Goal: Use online tool/utility: Utilize a website feature to perform a specific function

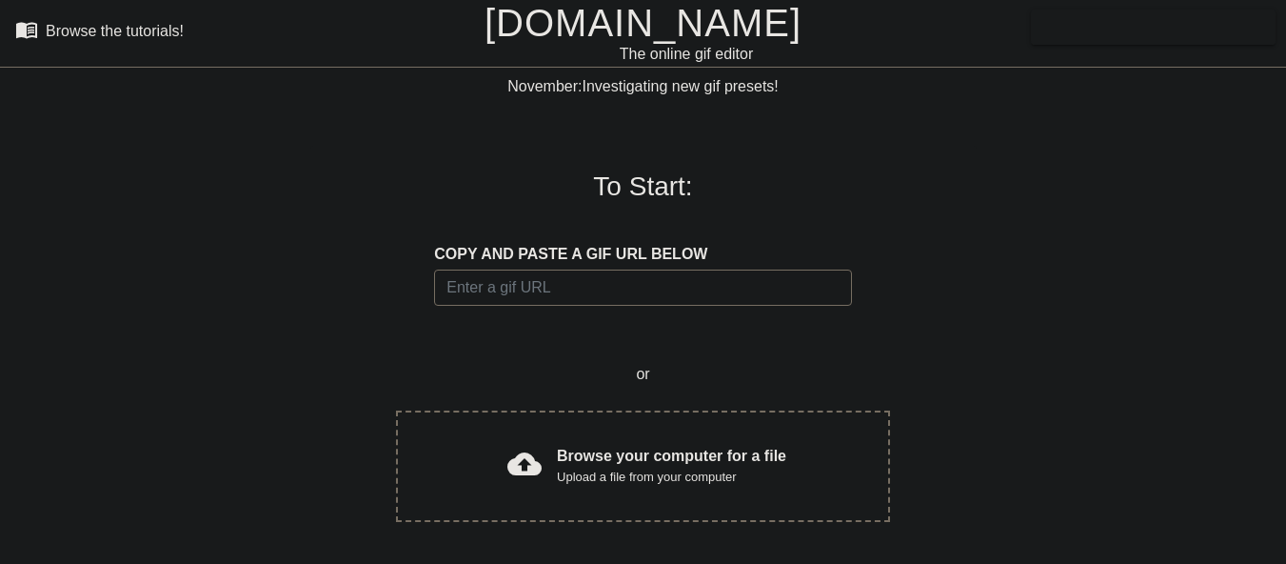
click at [541, 454] on span "cloud_upload" at bounding box center [524, 464] width 34 height 34
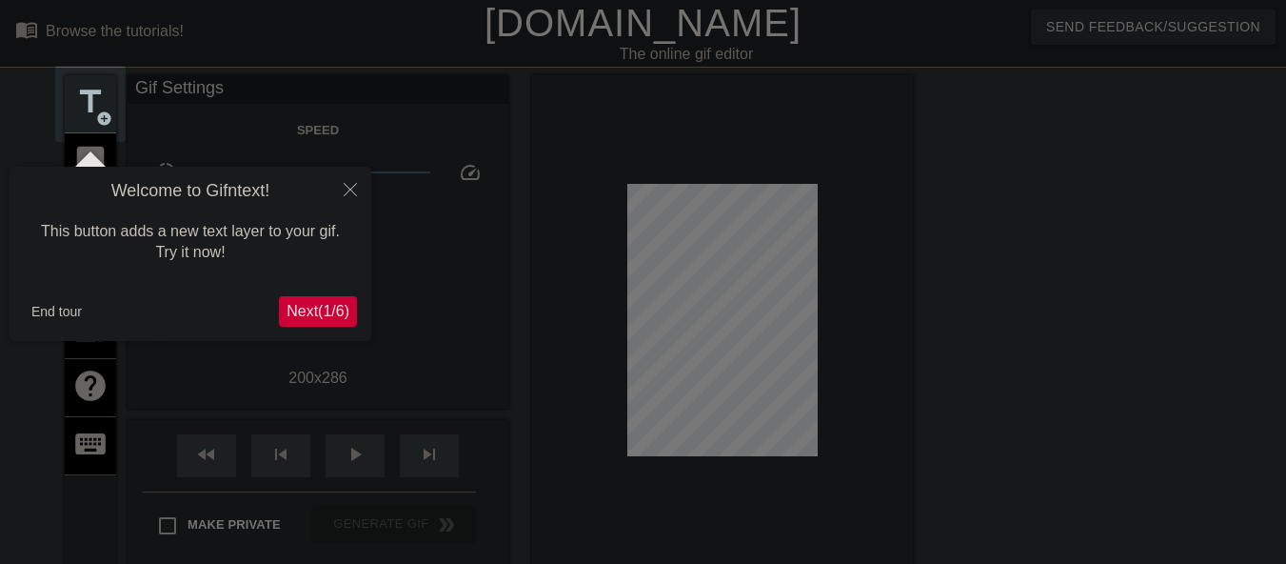
scroll to position [47, 0]
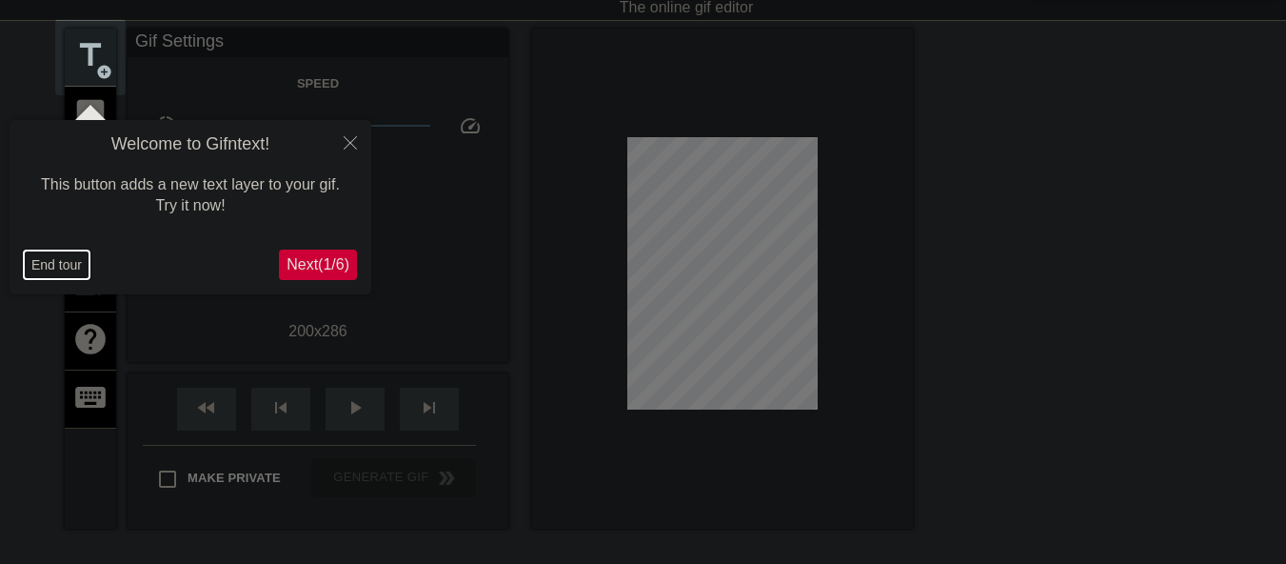
click at [44, 269] on button "End tour" at bounding box center [57, 264] width 66 height 29
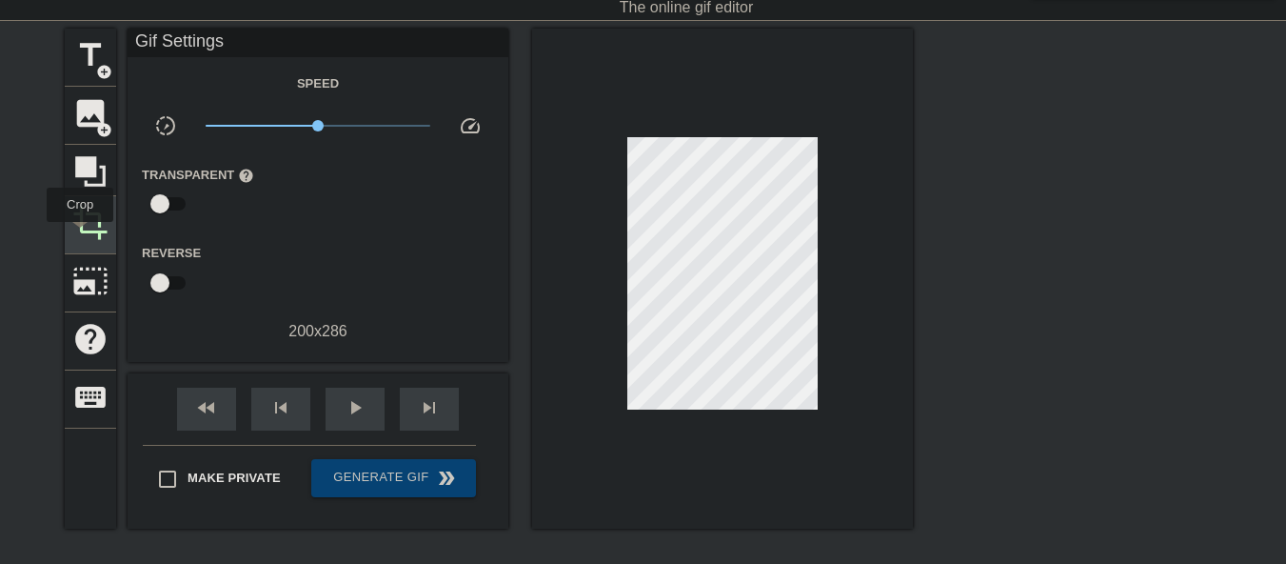
click at [87, 227] on span "crop" at bounding box center [90, 223] width 36 height 36
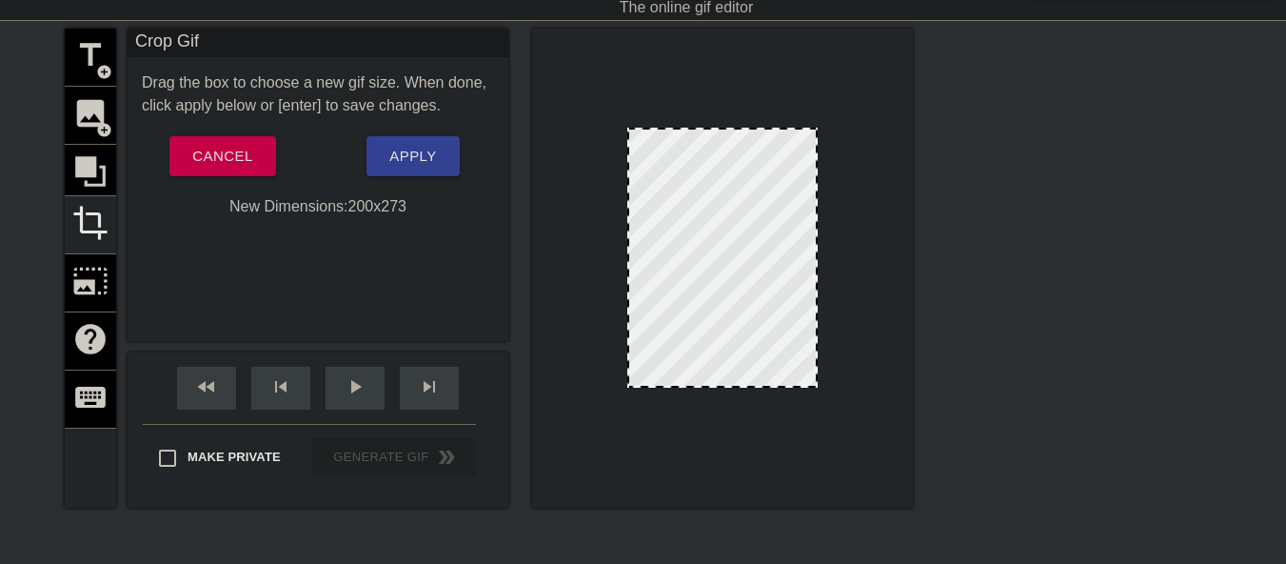
drag, startPoint x: 720, startPoint y: 393, endPoint x: 720, endPoint y: 381, distance: 12.4
click at [426, 166] on span "Apply" at bounding box center [412, 156] width 47 height 25
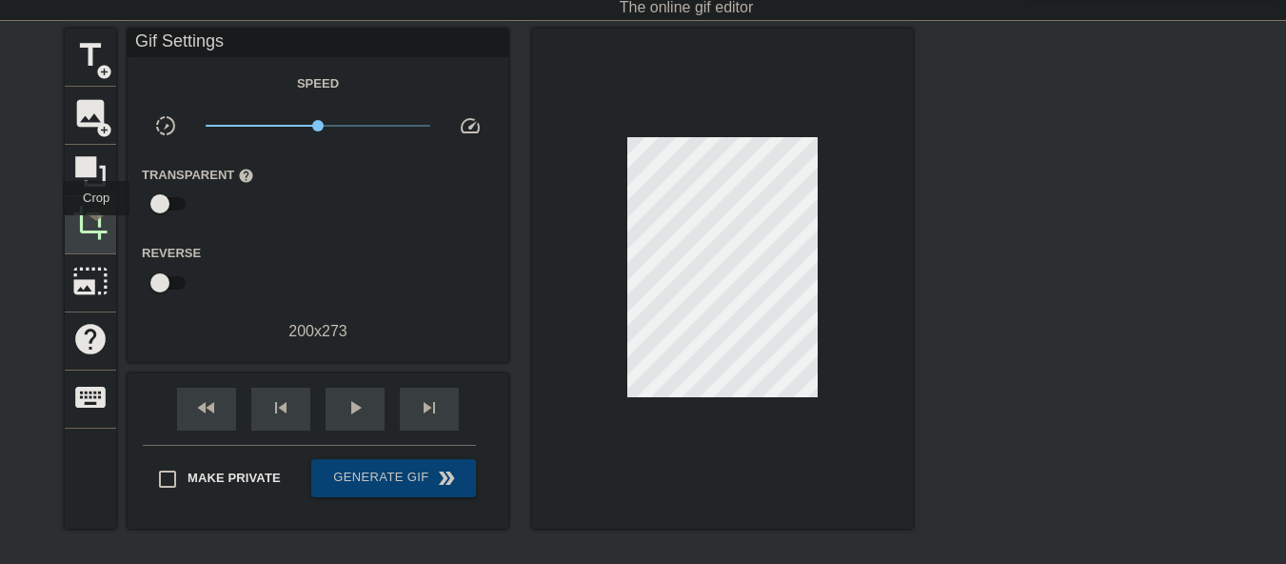
click at [96, 229] on span "crop" at bounding box center [90, 223] width 36 height 36
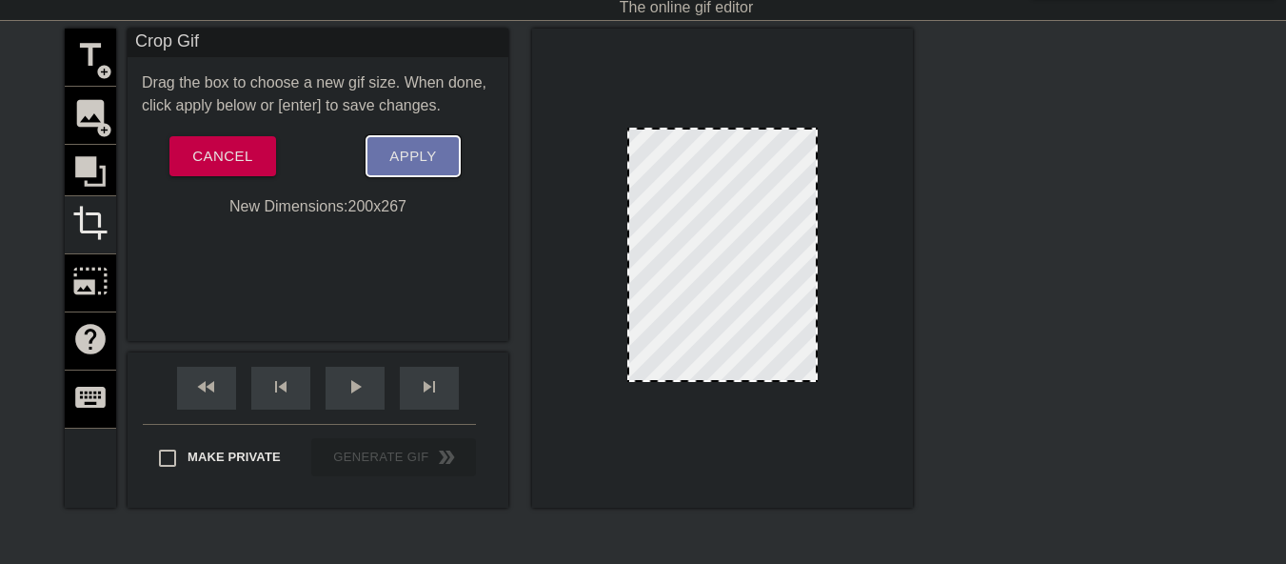
click at [398, 157] on span "Apply" at bounding box center [412, 156] width 47 height 25
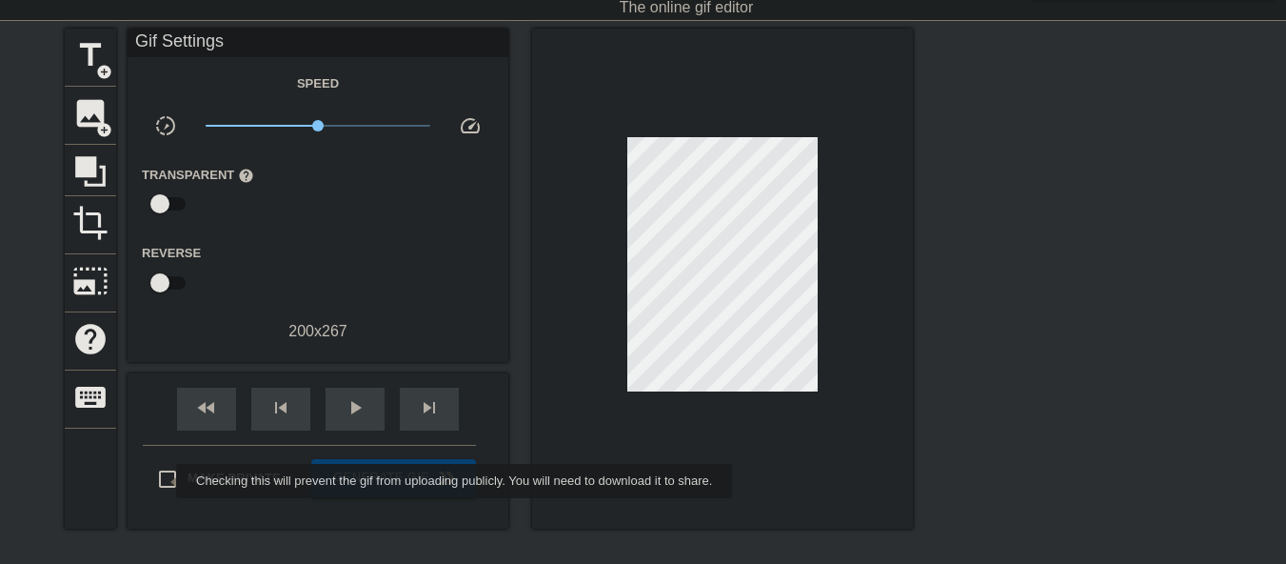
click at [164, 481] on input "Make Private" at bounding box center [168, 479] width 40 height 40
checkbox input "true"
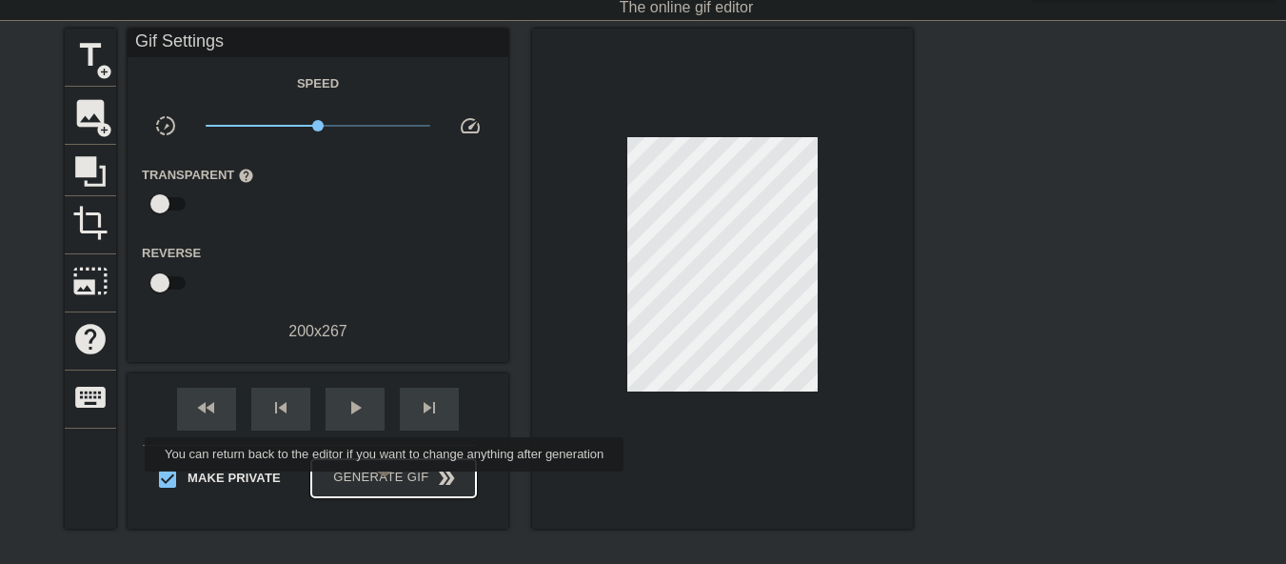
click at [385, 485] on span "Generate Gif double_arrow" at bounding box center [393, 478] width 149 height 23
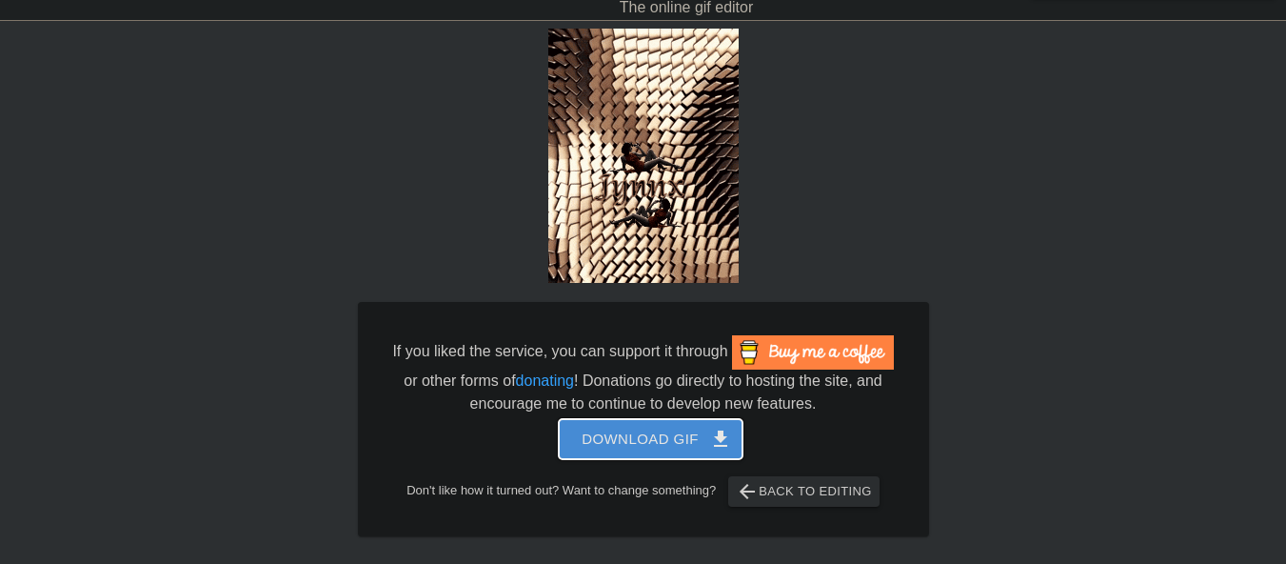
click at [627, 442] on span "Download gif get_app" at bounding box center [651, 439] width 138 height 25
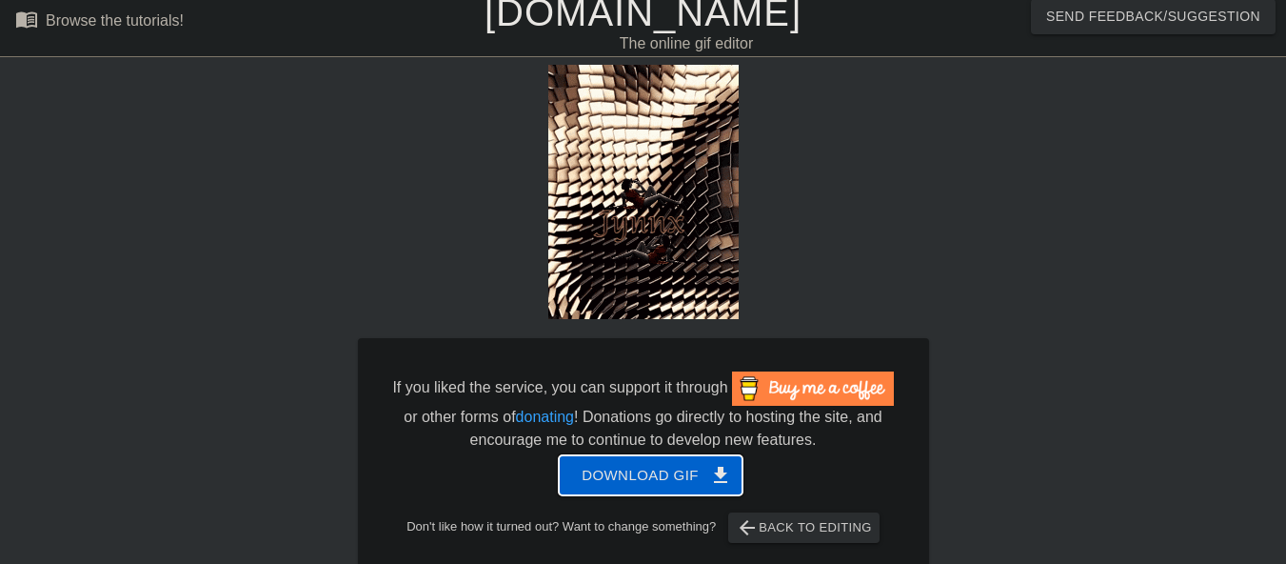
scroll to position [0, 0]
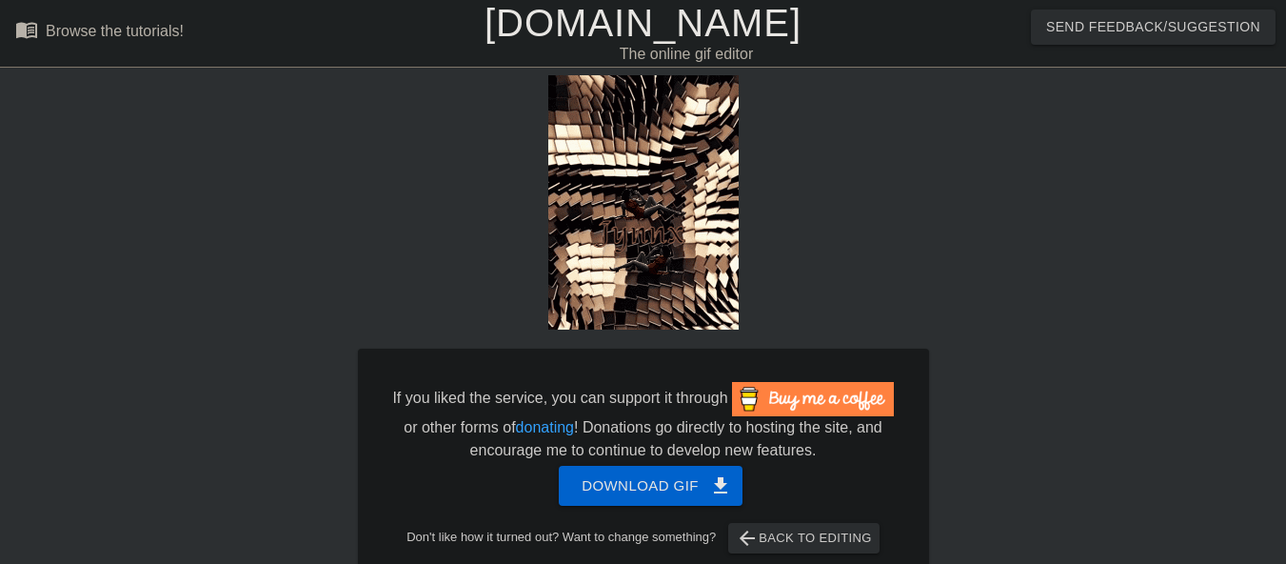
click at [594, 25] on link "[DOMAIN_NAME]" at bounding box center [643, 23] width 317 height 42
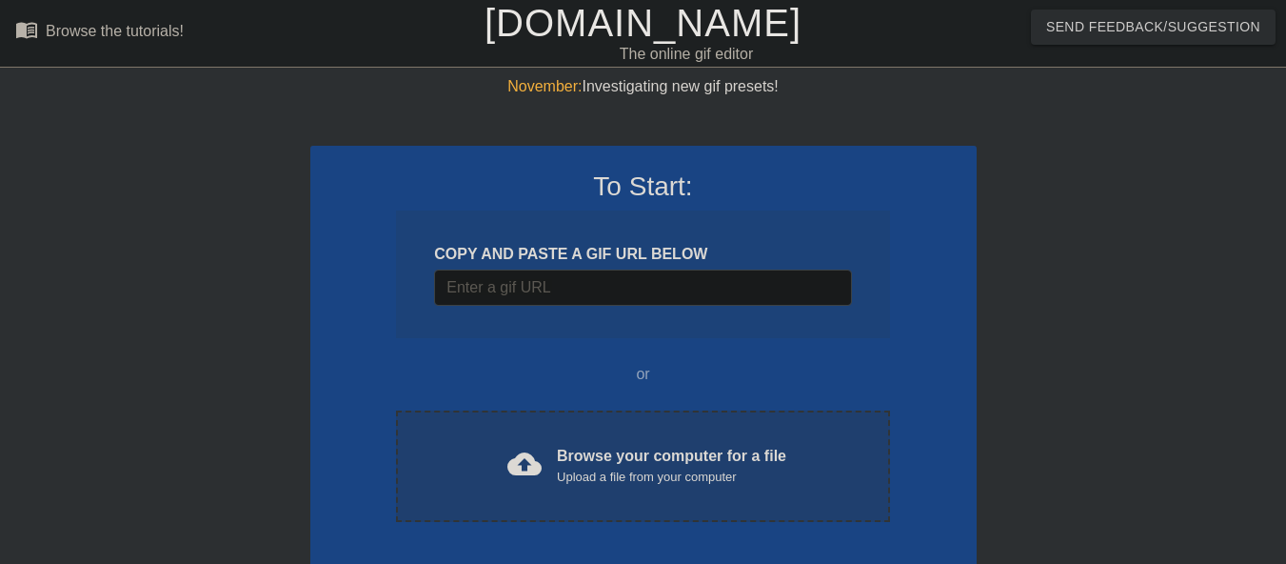
click at [577, 447] on div "Browse your computer for a file Upload a file from your computer" at bounding box center [671, 466] width 229 height 42
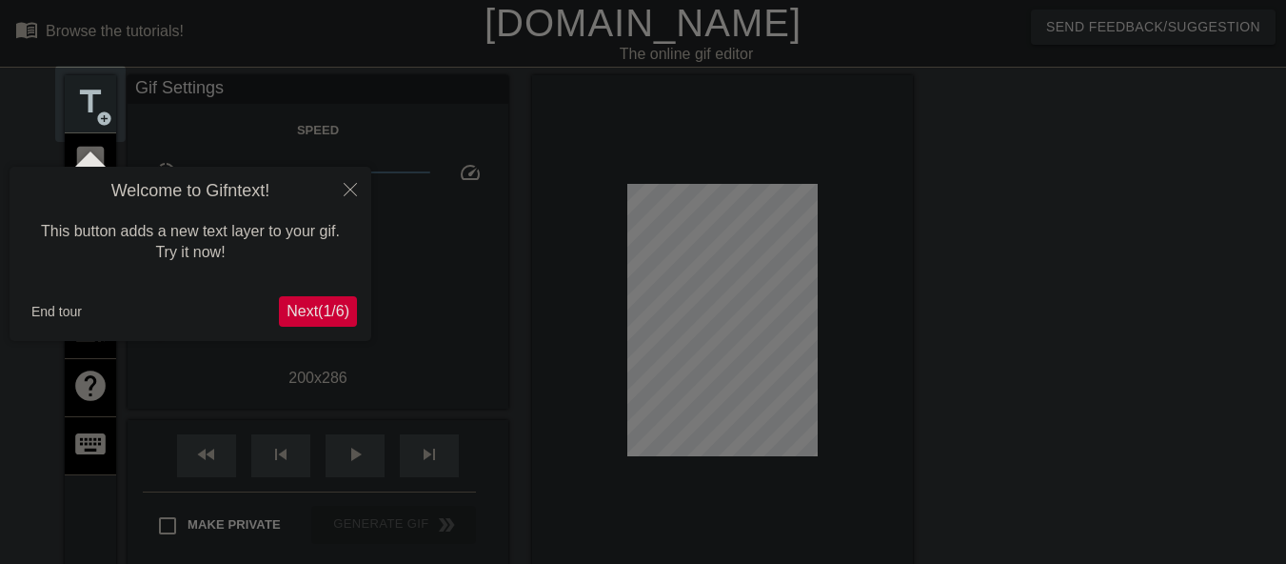
scroll to position [47, 0]
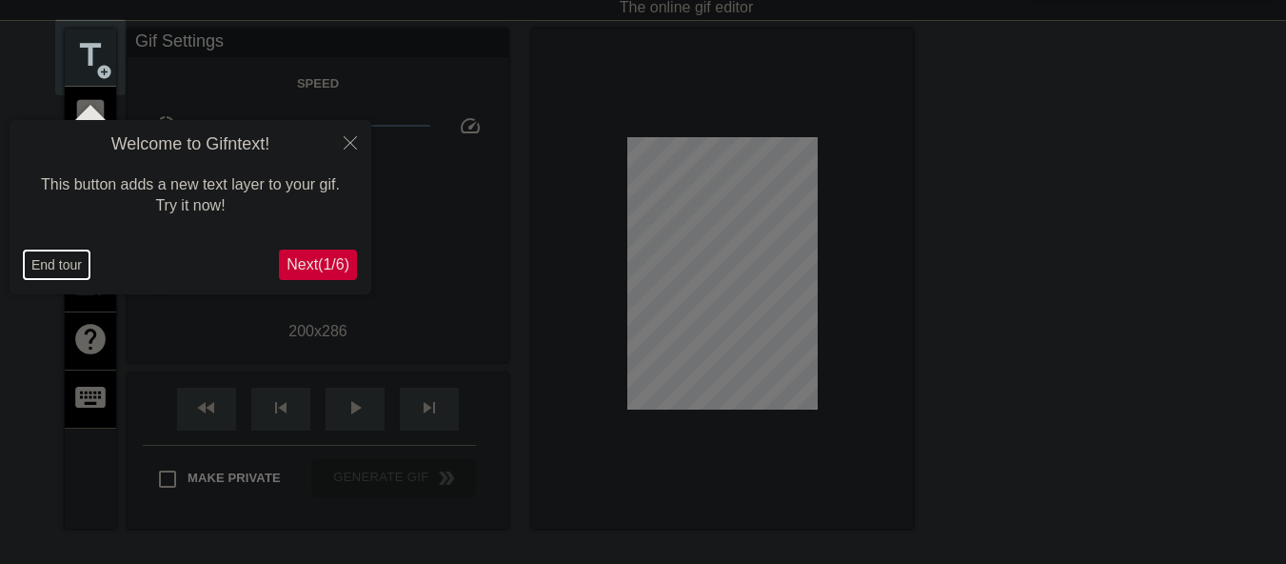
click at [72, 269] on button "End tour" at bounding box center [57, 264] width 66 height 29
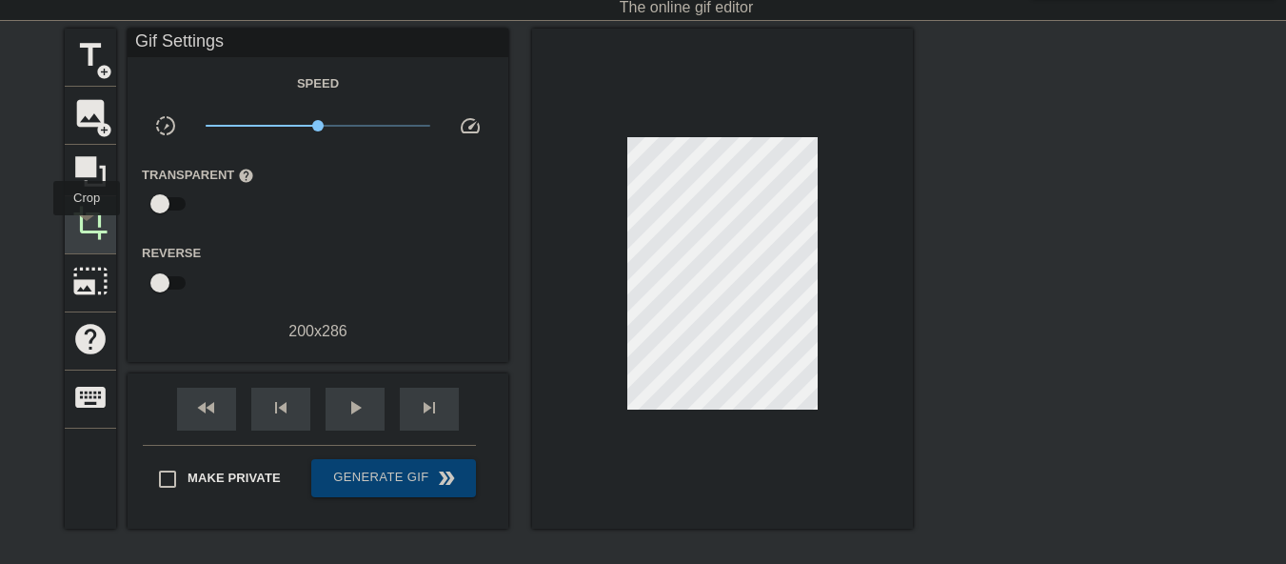
click at [87, 229] on span "crop" at bounding box center [90, 223] width 36 height 36
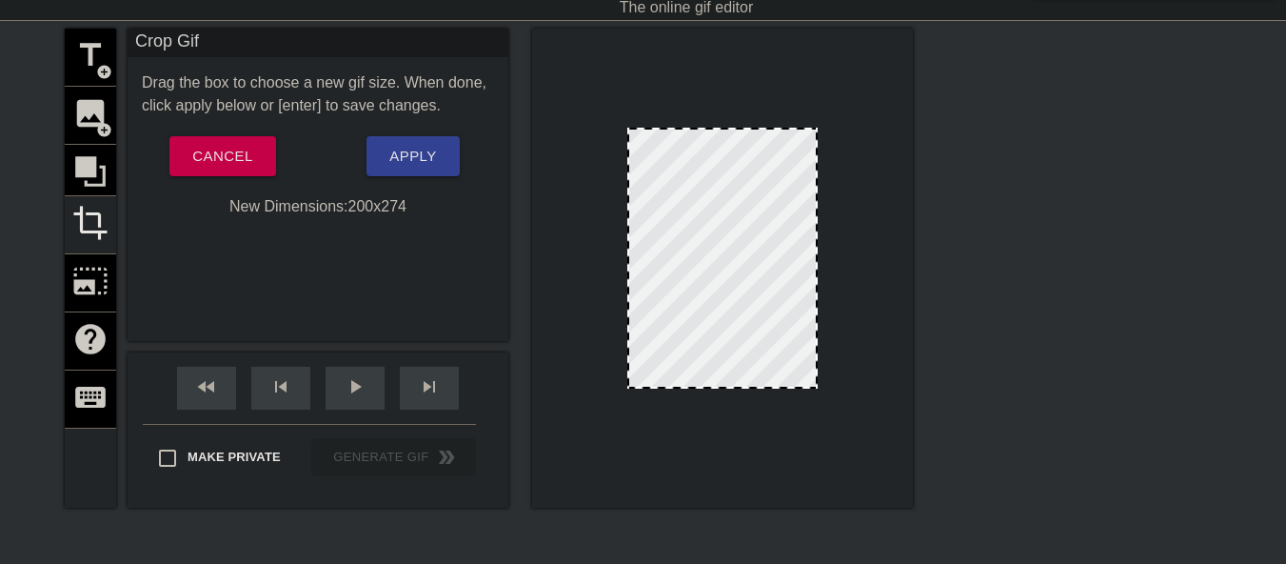
drag, startPoint x: 742, startPoint y: 399, endPoint x: 744, endPoint y: 388, distance: 11.6
click at [744, 388] on div at bounding box center [722, 387] width 187 height 10
click at [415, 169] on button "Apply" at bounding box center [413, 156] width 92 height 40
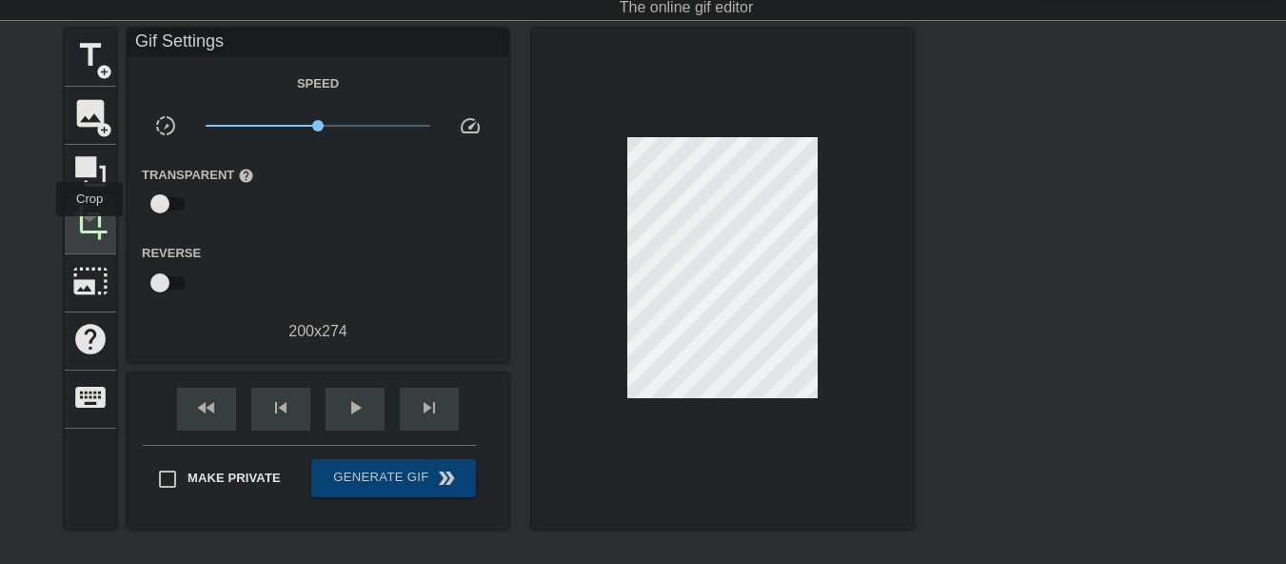
click at [89, 229] on span "crop" at bounding box center [90, 223] width 36 height 36
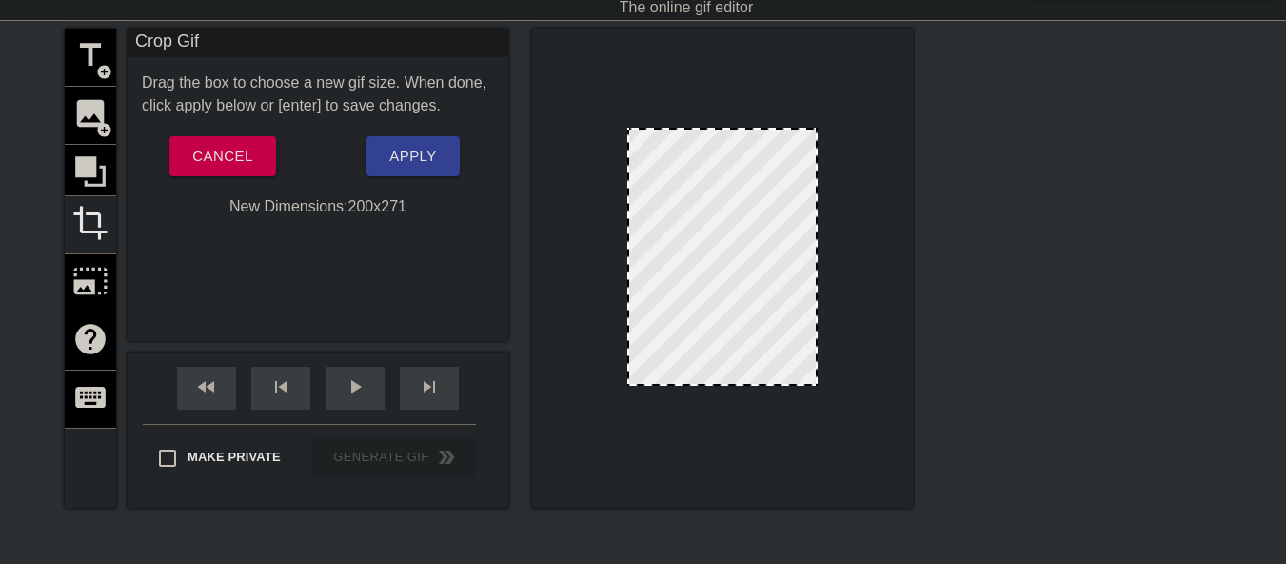
click at [727, 386] on div at bounding box center [722, 384] width 187 height 10
click at [402, 147] on span "Apply" at bounding box center [412, 156] width 47 height 25
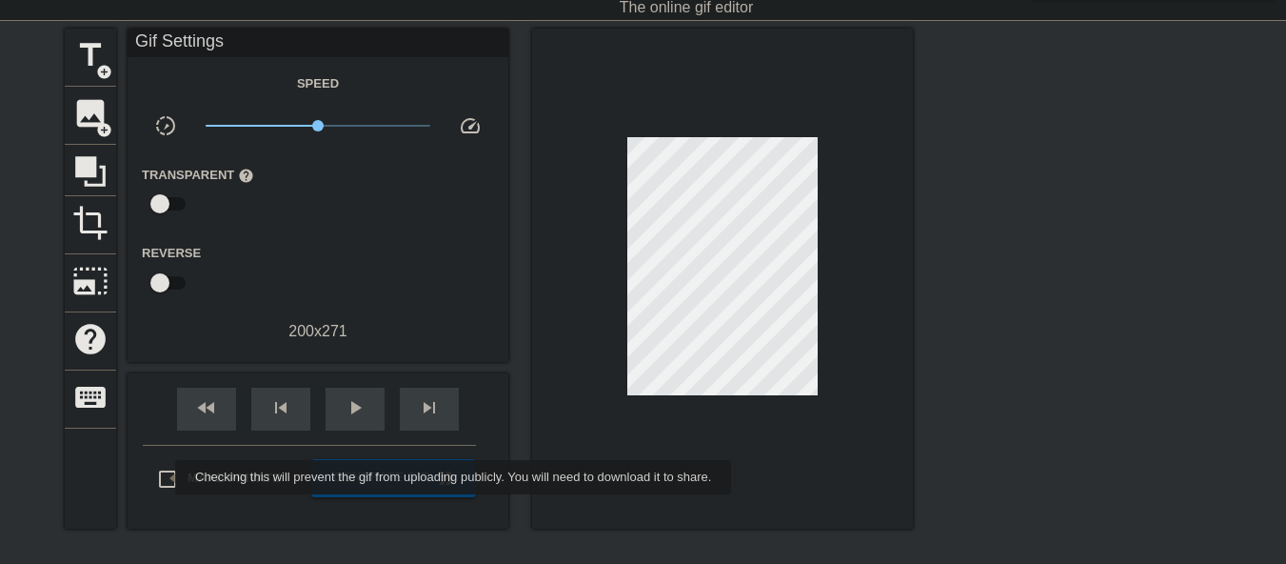
click at [163, 477] on input "Make Private" at bounding box center [168, 479] width 40 height 40
checkbox input "true"
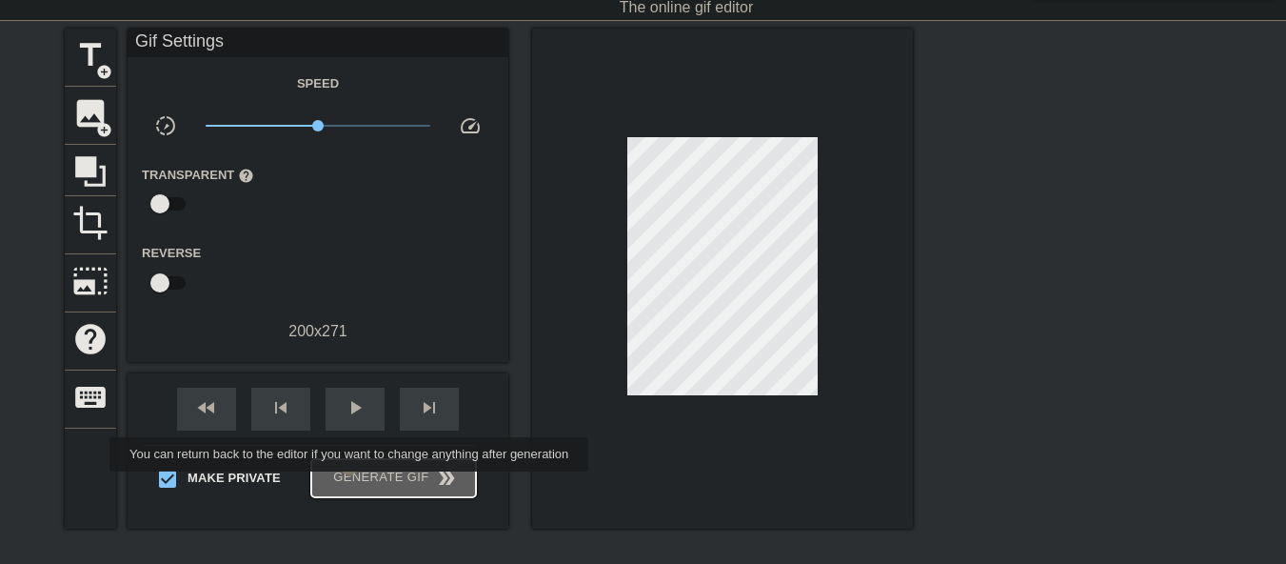
click at [351, 485] on span "Generate Gif double_arrow" at bounding box center [393, 478] width 149 height 23
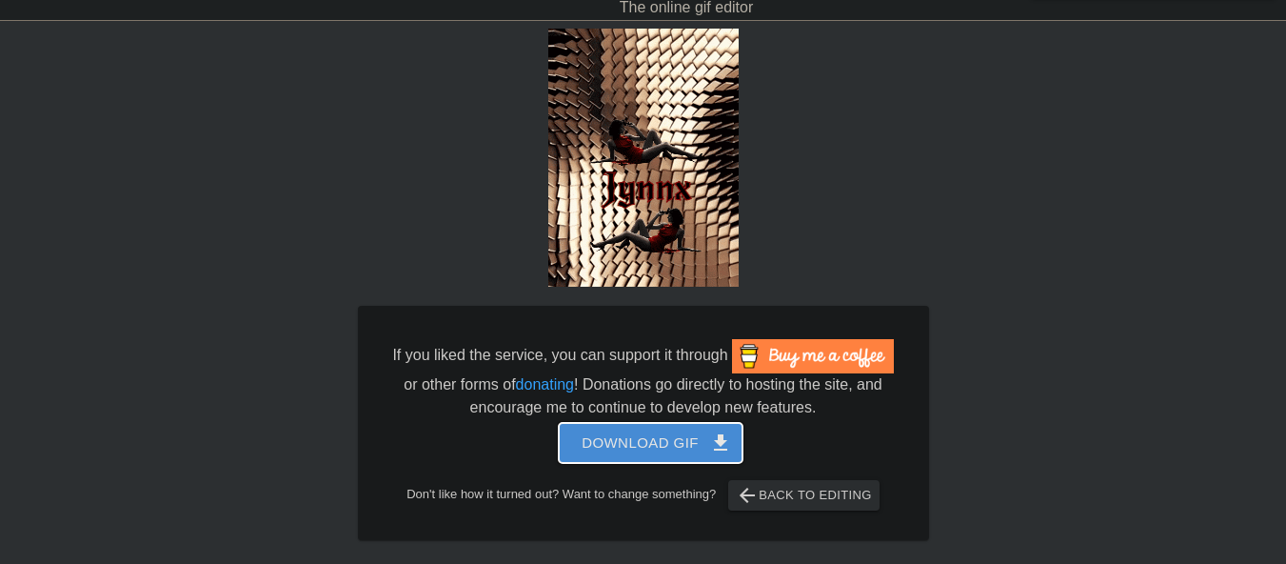
click at [667, 447] on span "Download gif get_app" at bounding box center [651, 442] width 138 height 25
